Goal: Register for event/course

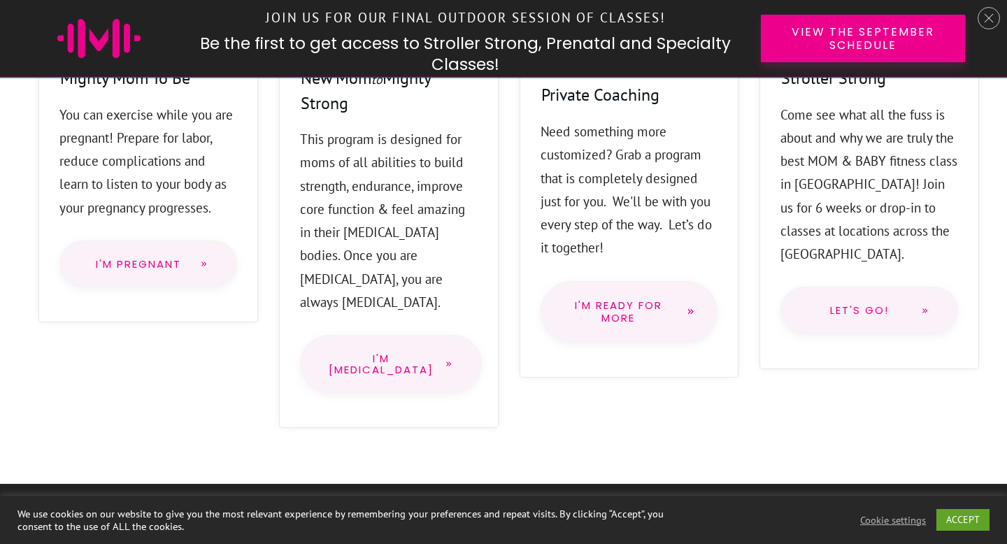
scroll to position [1343, 0]
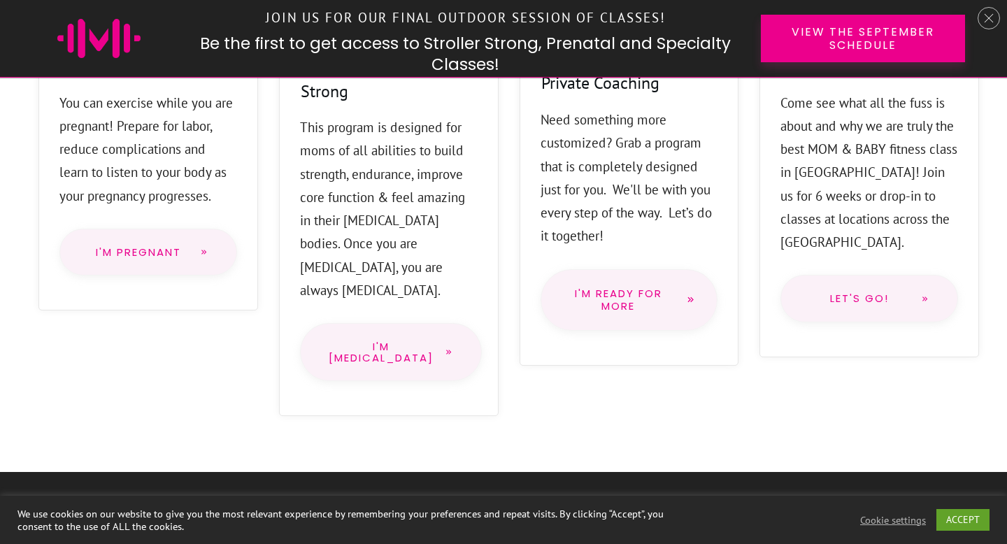
click at [375, 341] on span "I'm PostPartum" at bounding box center [381, 352] width 105 height 22
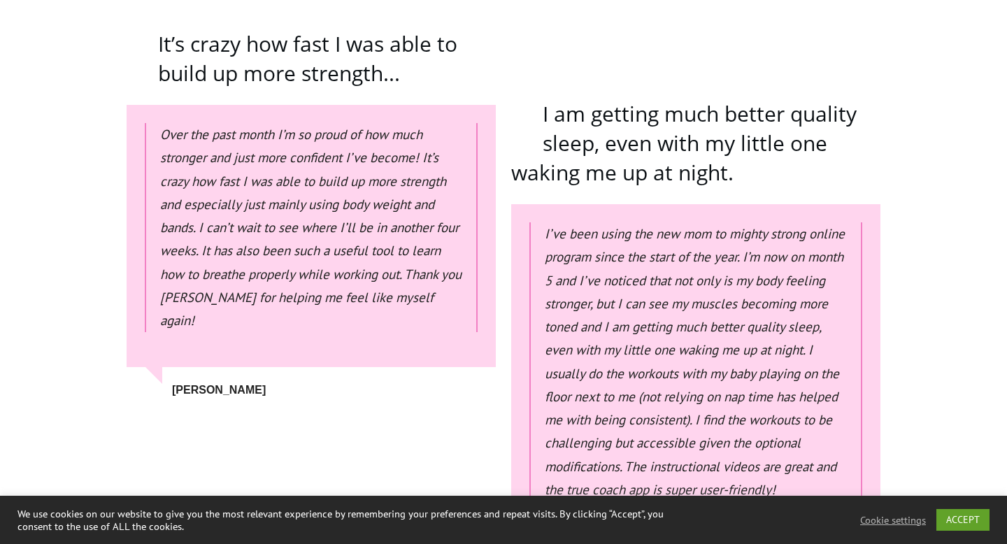
scroll to position [5367, 0]
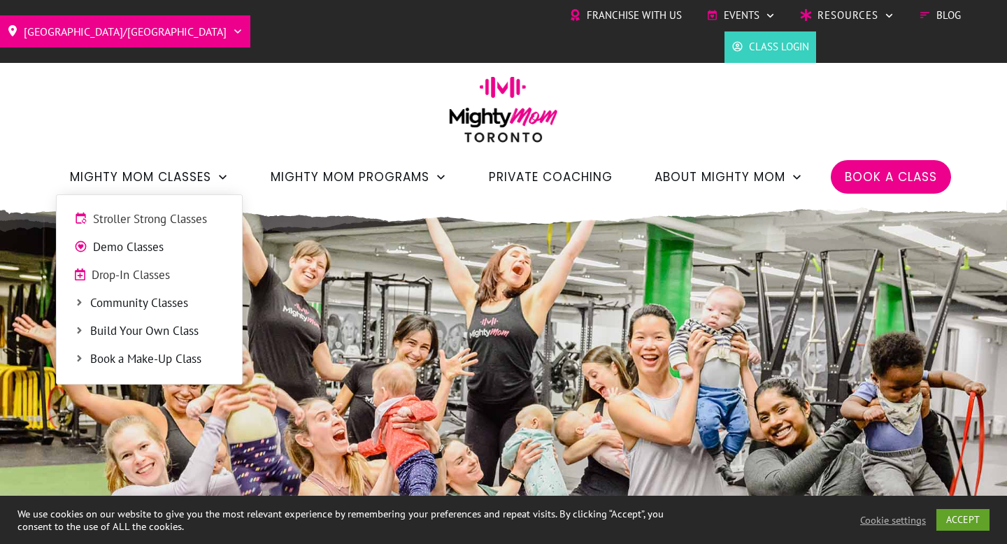
click at [180, 271] on span "Drop-In Classes" at bounding box center [158, 275] width 133 height 18
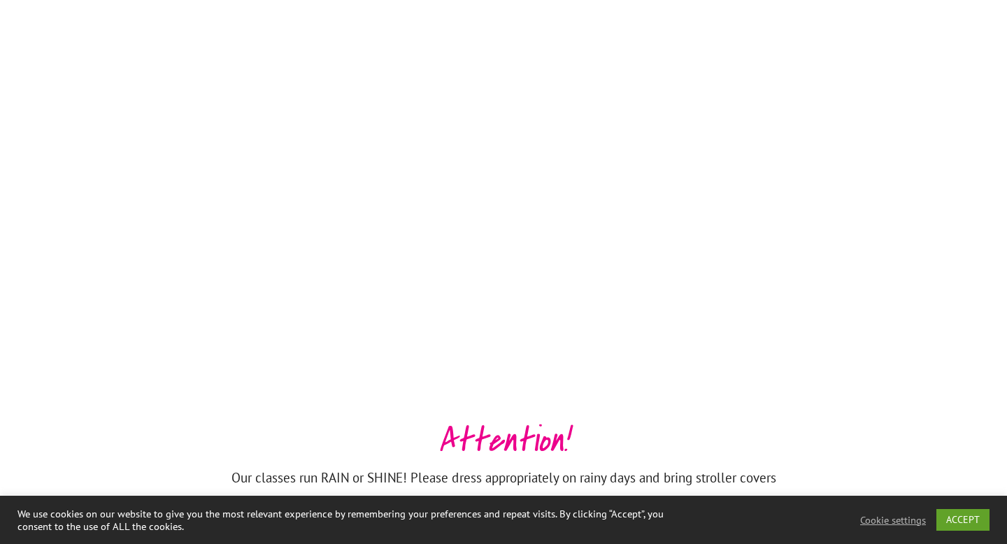
scroll to position [5204, 0]
